Goal: Task Accomplishment & Management: Use online tool/utility

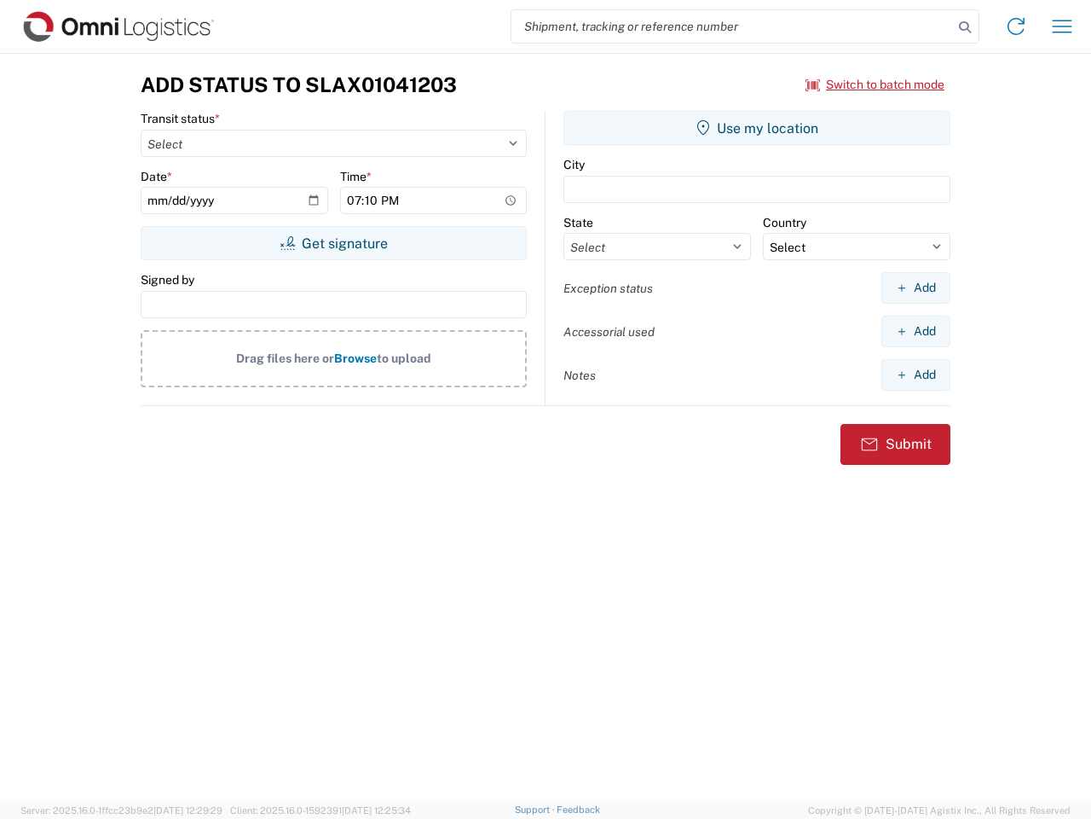
click at [732, 26] on input "search" at bounding box center [733, 26] width 442 height 32
click at [965, 27] on icon at bounding box center [965, 27] width 24 height 24
click at [1016, 26] on icon at bounding box center [1016, 26] width 27 height 27
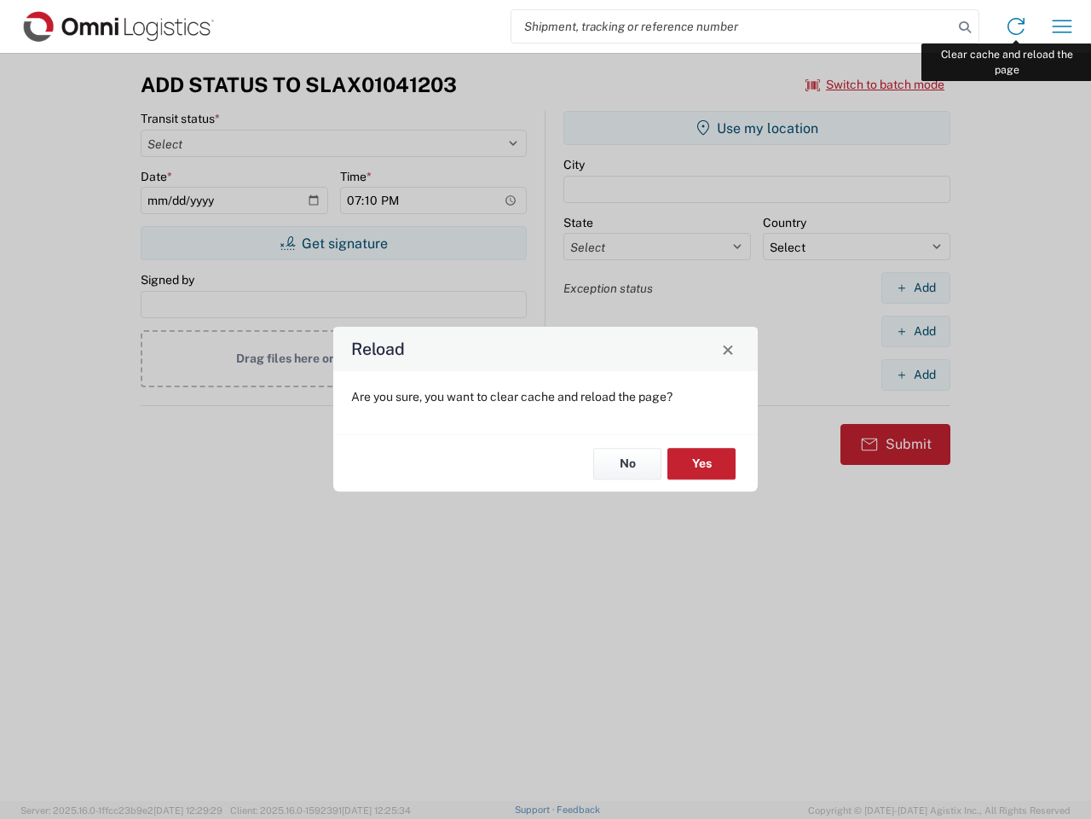
click at [1062, 26] on div "Reload Are you sure, you want to clear cache and reload the page? No Yes" at bounding box center [545, 409] width 1091 height 819
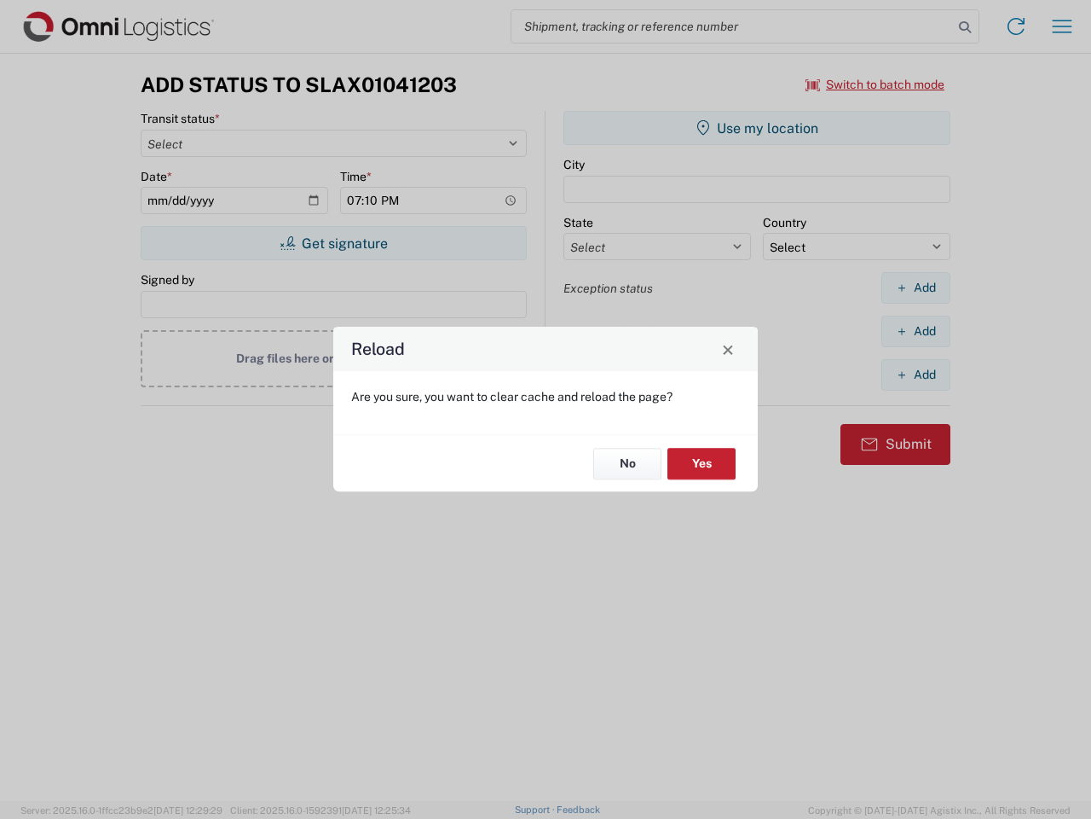
click at [876, 84] on div "Reload Are you sure, you want to clear cache and reload the page? No Yes" at bounding box center [545, 409] width 1091 height 819
click at [333, 243] on div "Reload Are you sure, you want to clear cache and reload the page? No Yes" at bounding box center [545, 409] width 1091 height 819
click at [757, 128] on div "Reload Are you sure, you want to clear cache and reload the page? No Yes" at bounding box center [545, 409] width 1091 height 819
click at [916, 287] on div "Reload Are you sure, you want to clear cache and reload the page? No Yes" at bounding box center [545, 409] width 1091 height 819
click at [916, 331] on div "Reload Are you sure, you want to clear cache and reload the page? No Yes" at bounding box center [545, 409] width 1091 height 819
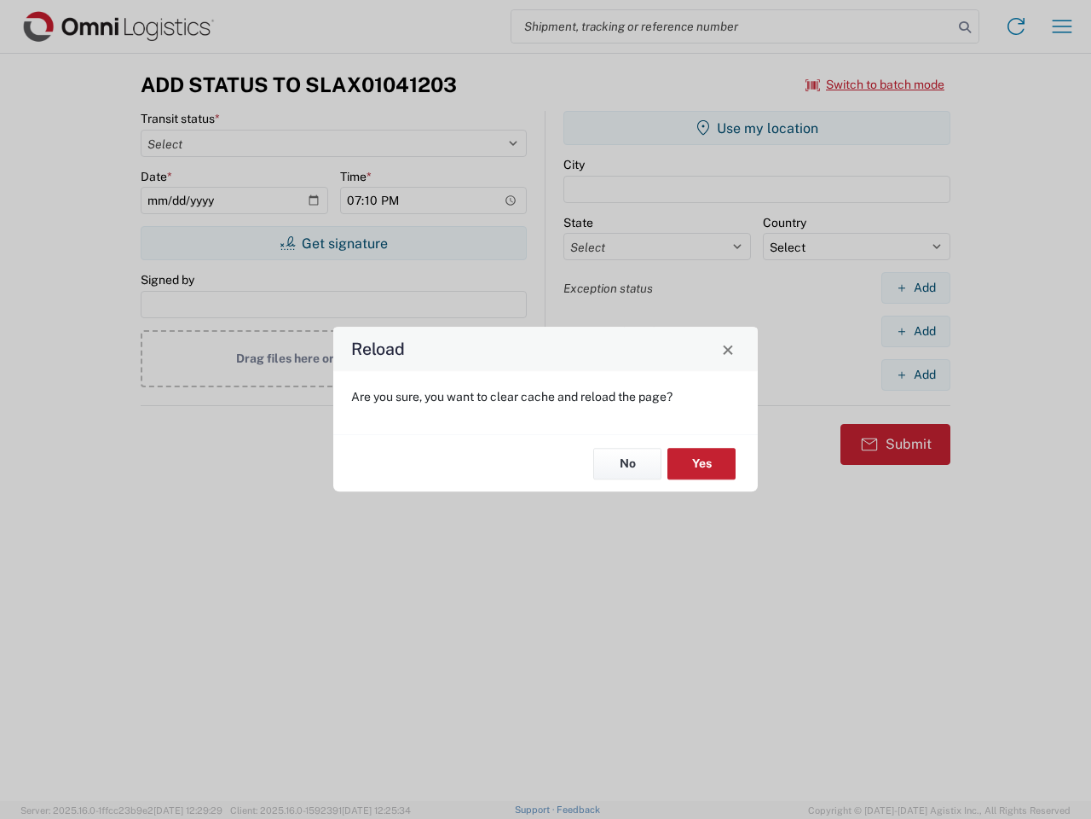
click at [916, 374] on div "Reload Are you sure, you want to clear cache and reload the page? No Yes" at bounding box center [545, 409] width 1091 height 819
